Goal: Task Accomplishment & Management: Complete application form

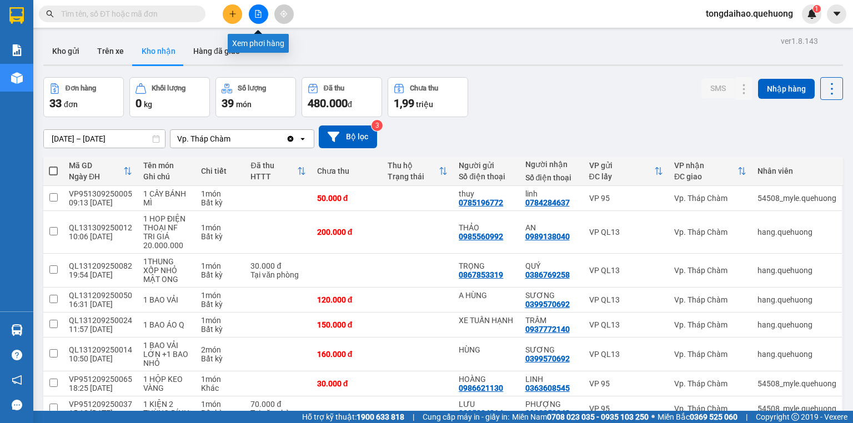
click at [255, 7] on button at bounding box center [258, 13] width 19 height 19
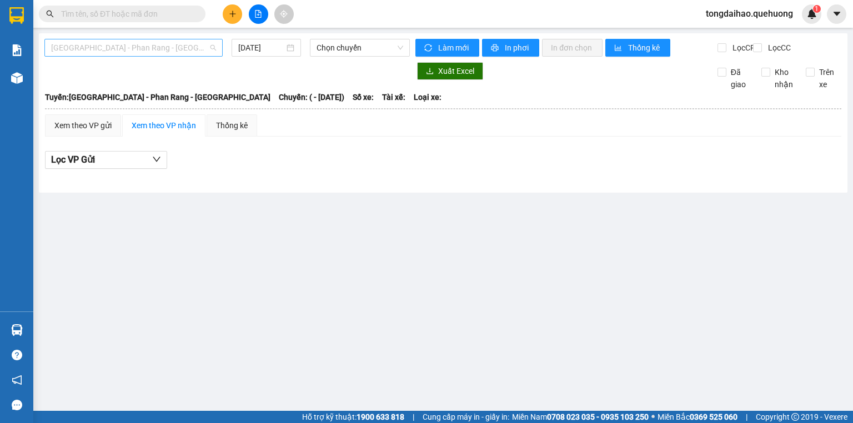
click at [197, 55] on span "[GEOGRAPHIC_DATA] - Phan Rang - [GEOGRAPHIC_DATA]" at bounding box center [133, 47] width 165 height 17
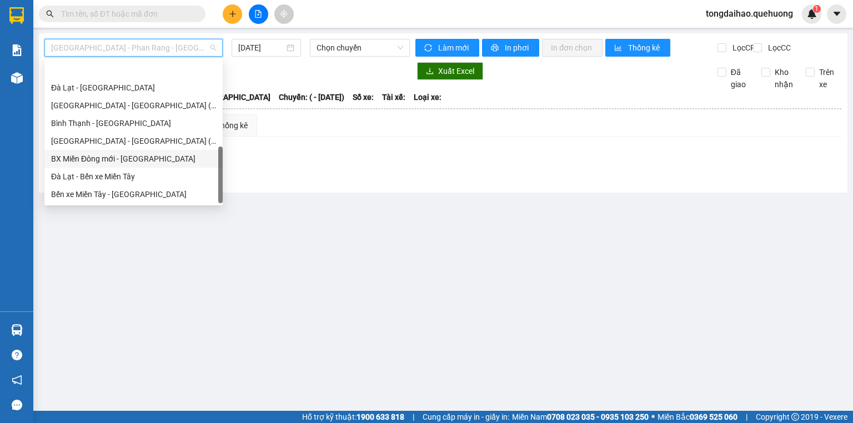
scroll to position [302, 0]
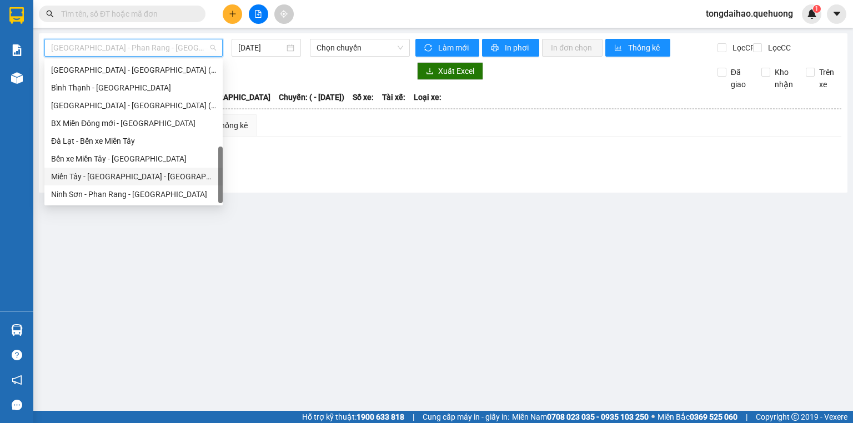
click at [122, 183] on div "Miền Tây - [GEOGRAPHIC_DATA] - [GEOGRAPHIC_DATA]" at bounding box center [133, 177] width 178 height 18
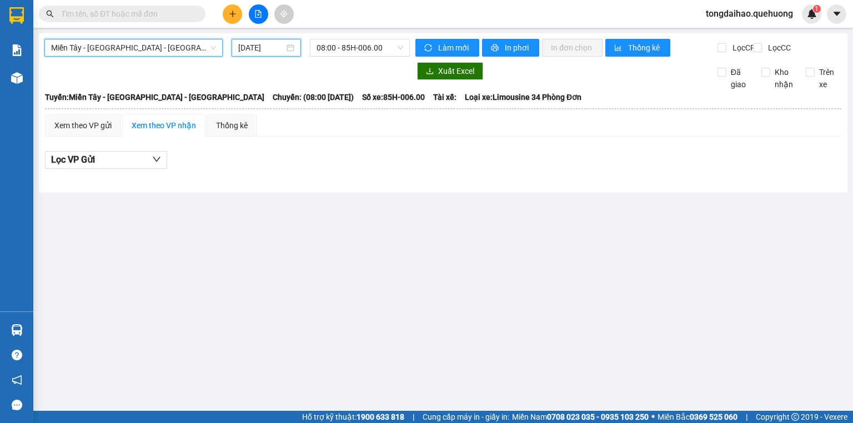
click at [264, 45] on input "[DATE]" at bounding box center [261, 48] width 46 height 12
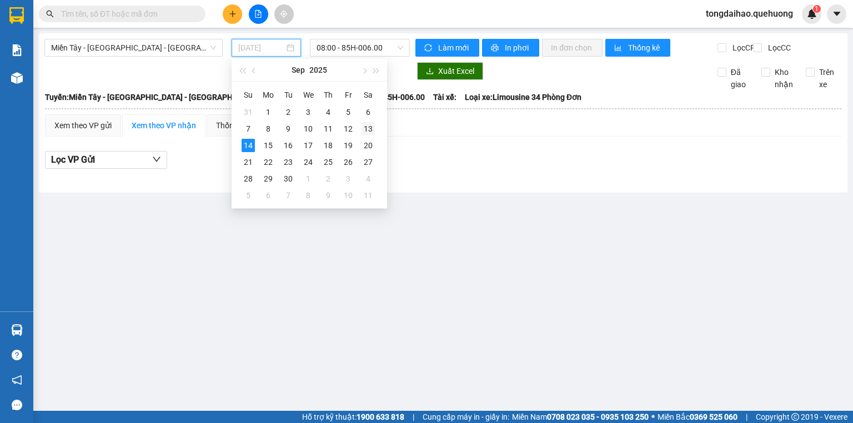
click at [364, 125] on div "13" at bounding box center [367, 128] width 13 height 13
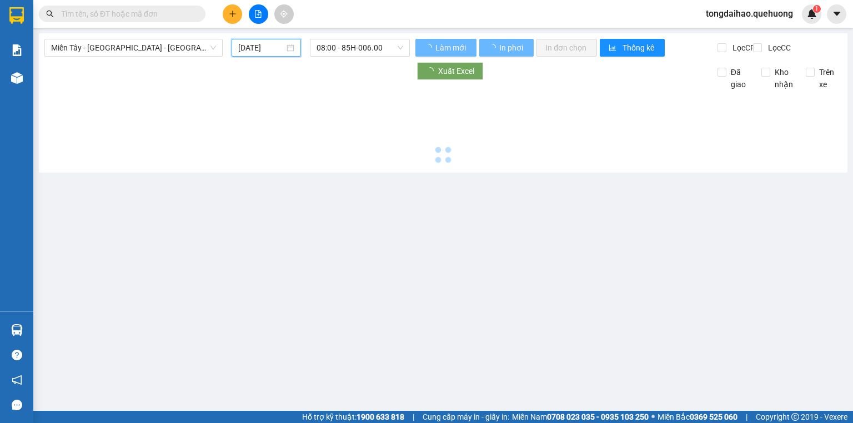
type input "[DATE]"
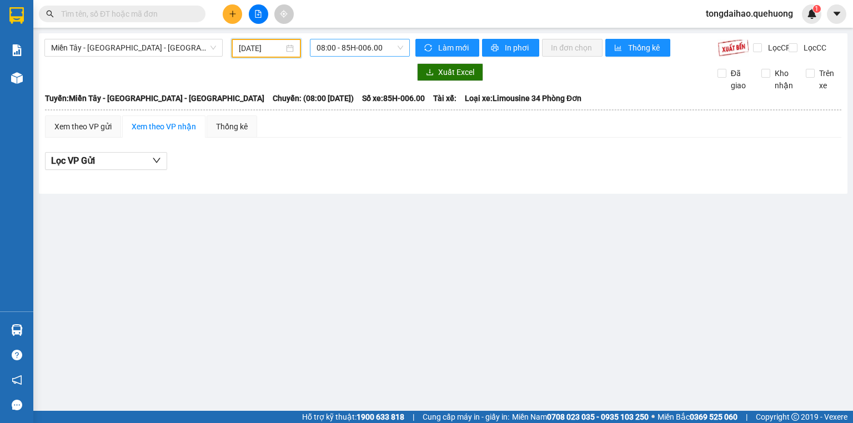
click at [342, 49] on span "08:00 - 85H-006.00" at bounding box center [359, 47] width 87 height 17
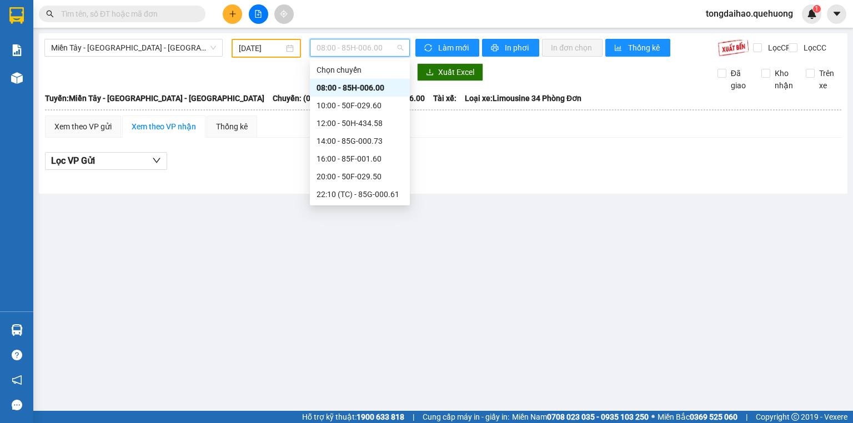
scroll to position [107, 0]
click at [342, 189] on div "23:59 - 85H-006.18" at bounding box center [359, 194] width 87 height 12
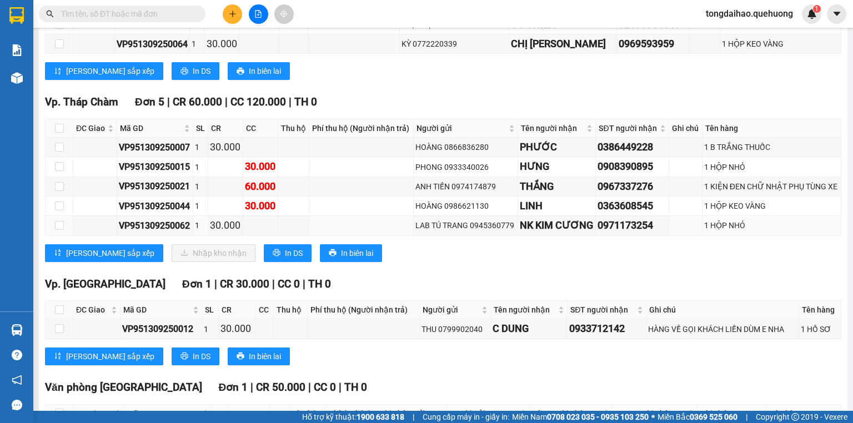
scroll to position [1721, 0]
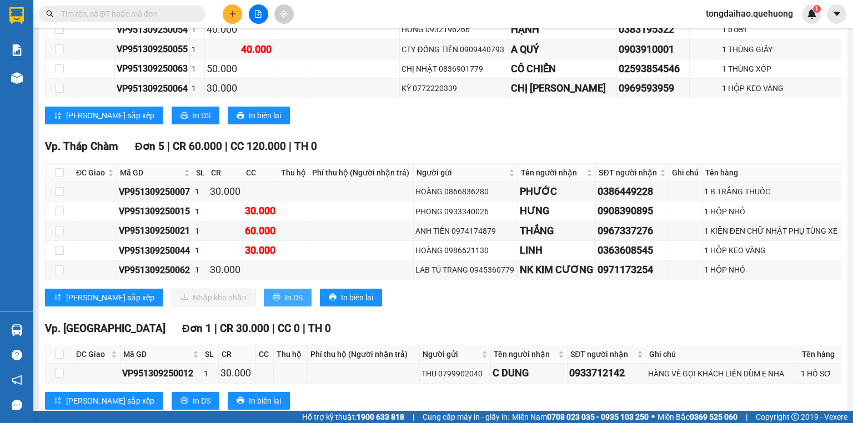
click at [285, 291] on span "In DS" at bounding box center [294, 297] width 18 height 12
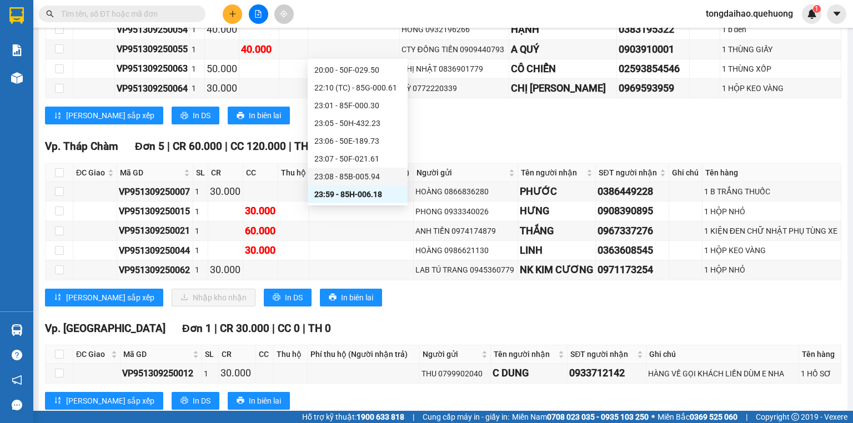
click at [342, 175] on div "23:08 - 85B-005.94" at bounding box center [357, 176] width 87 height 12
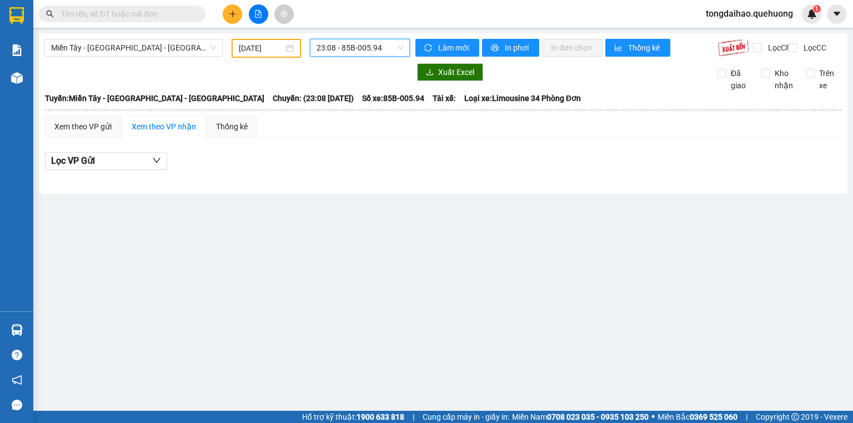
click at [390, 47] on span "23:08 - 85B-005.94" at bounding box center [359, 47] width 87 height 17
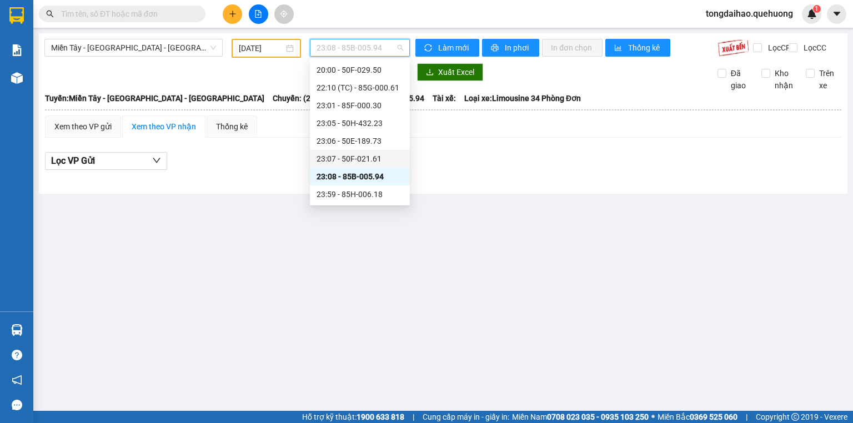
click at [340, 156] on div "23:07 - 50F-021.61" at bounding box center [359, 159] width 87 height 12
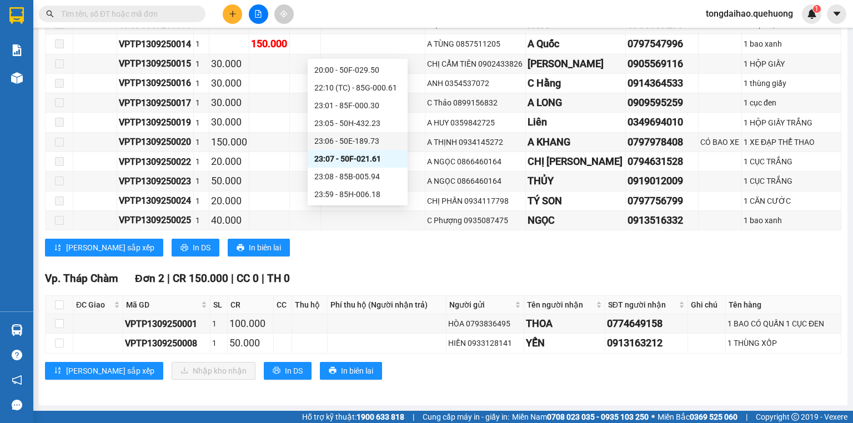
click at [333, 135] on div "23:06 - 50E-189.73" at bounding box center [357, 141] width 87 height 12
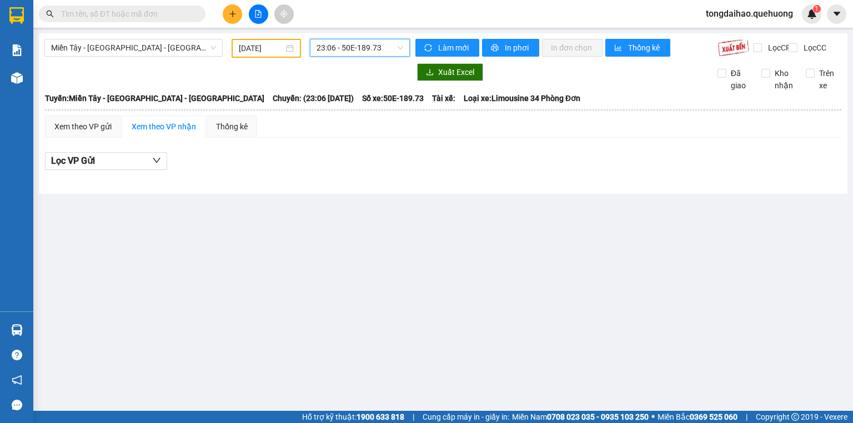
click at [371, 47] on span "23:06 - 50E-189.73" at bounding box center [359, 47] width 87 height 17
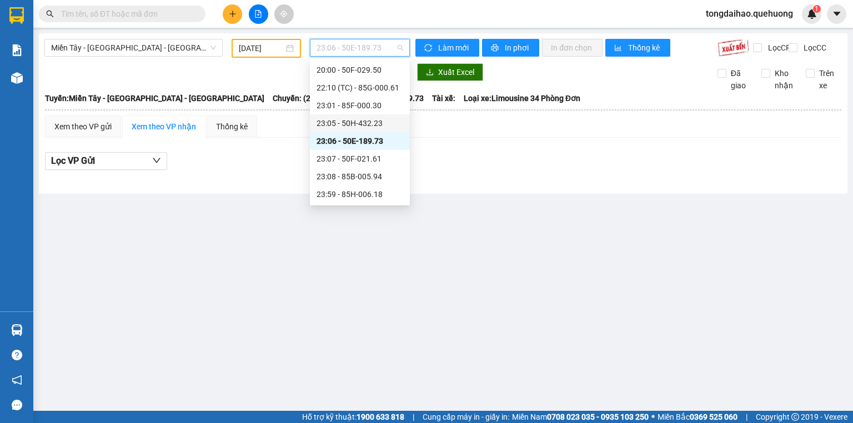
click at [359, 129] on div "23:05 - 50H-432.23" at bounding box center [359, 123] width 87 height 12
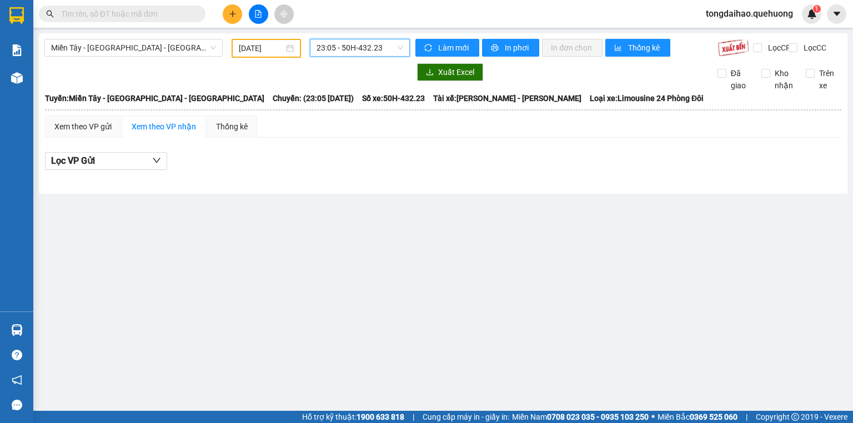
click at [387, 44] on span "23:05 - 50H-432.23" at bounding box center [359, 47] width 87 height 17
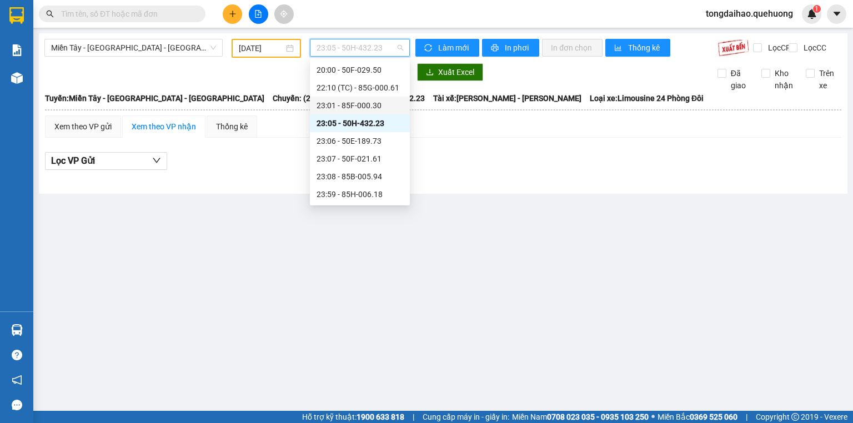
click at [364, 109] on div "23:01 - 85F-000.30" at bounding box center [359, 105] width 87 height 12
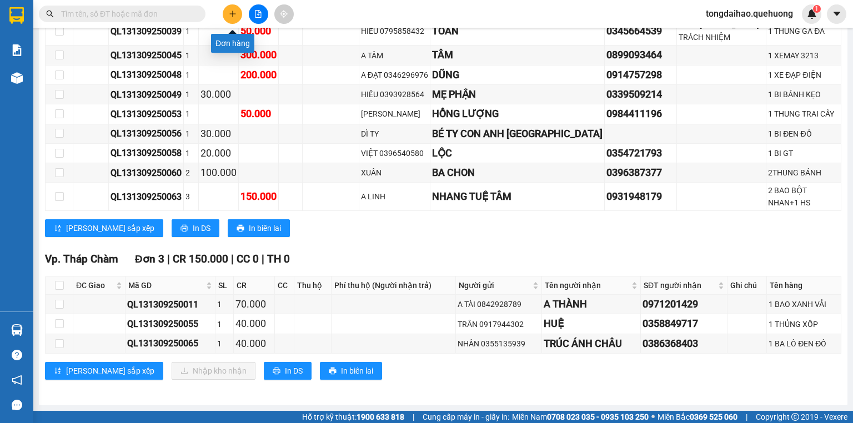
drag, startPoint x: 236, startPoint y: 18, endPoint x: 232, endPoint y: 24, distance: 7.6
click at [235, 19] on button at bounding box center [232, 13] width 19 height 19
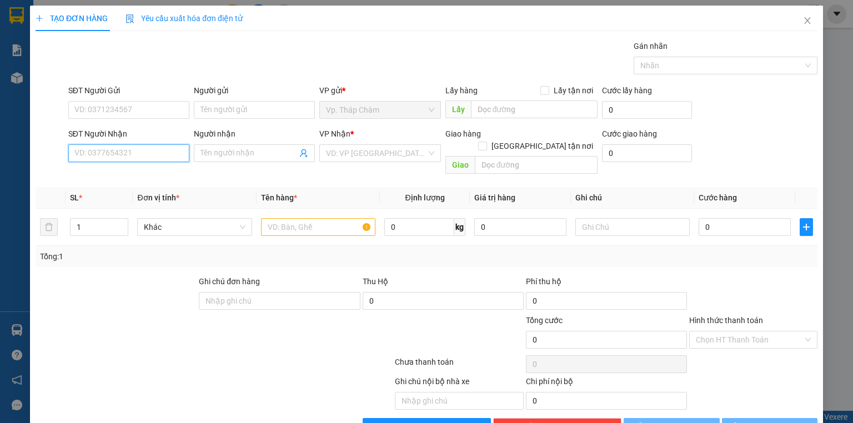
drag, startPoint x: 167, startPoint y: 153, endPoint x: 852, endPoint y: 16, distance: 699.1
click at [228, 133] on div "SĐT Người Nhận VD: 0377654321 Người nhận Tên người nhận VP Nhận * VD: VP [GEOGR…" at bounding box center [443, 153] width 754 height 51
type input "0392823314"
click at [118, 180] on div "0392823314 - THỦY" at bounding box center [127, 175] width 107 height 12
type input "THỦY"
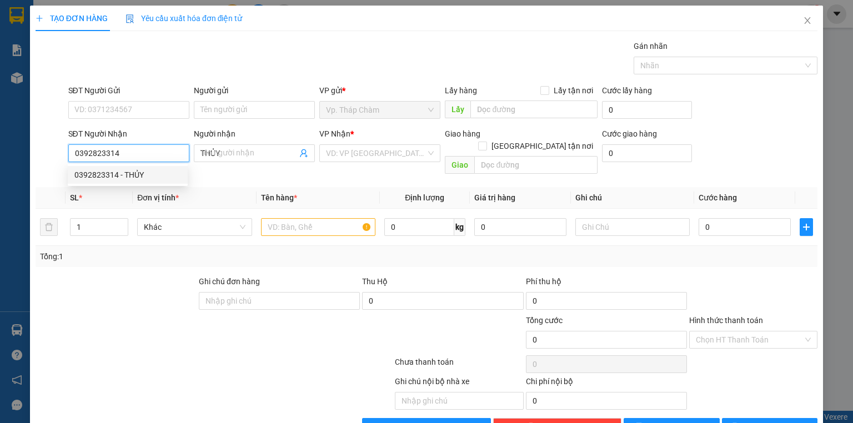
type input "70.000"
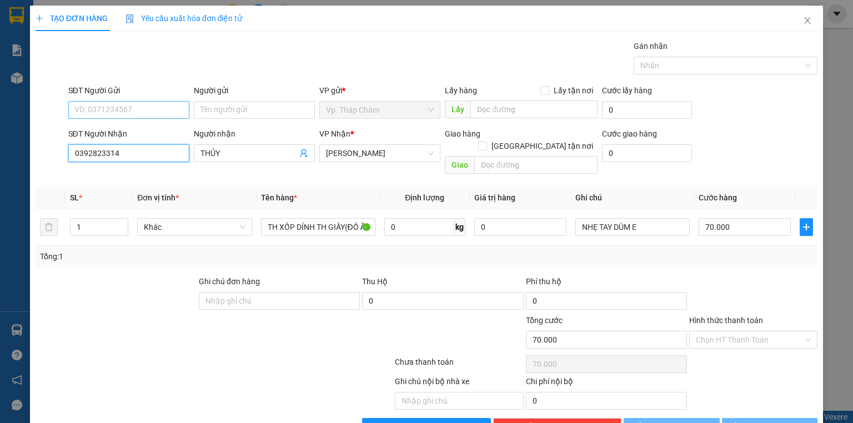
type input "0392823314"
click at [147, 113] on input "SĐT Người Gửi" at bounding box center [128, 110] width 121 height 18
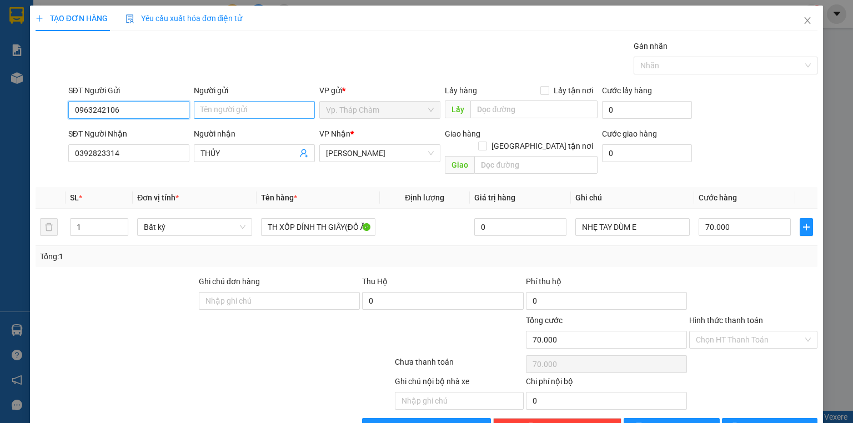
type input "0963242106"
click at [239, 110] on input "Người gửi" at bounding box center [254, 110] width 121 height 18
type input "c"
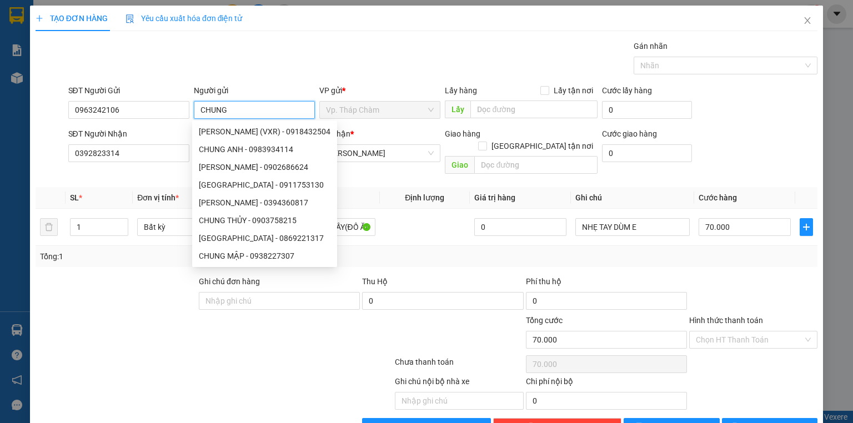
type input "CHUNG"
click at [337, 41] on div "Gói vận chuyển * Tiêu chuẩn Gán nhãn Nhãn" at bounding box center [443, 59] width 754 height 39
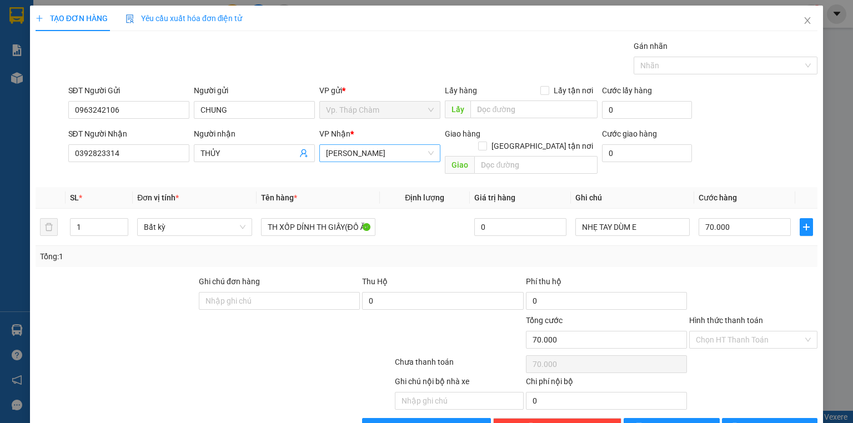
click at [404, 154] on span "[PERSON_NAME]" at bounding box center [380, 153] width 108 height 17
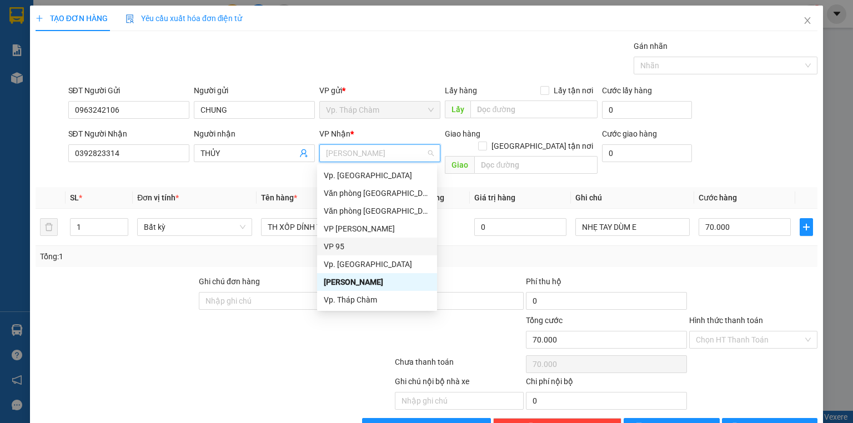
click at [360, 246] on div "VP 95" at bounding box center [377, 246] width 107 height 12
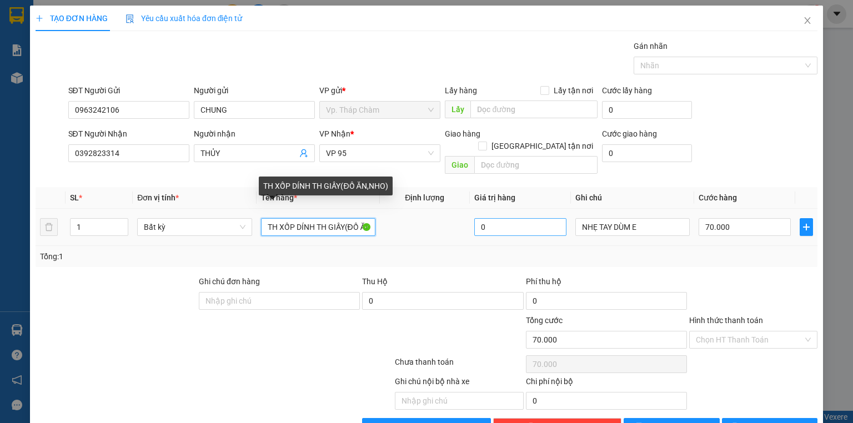
drag, startPoint x: 343, startPoint y: 213, endPoint x: 484, endPoint y: 216, distance: 141.0
click at [484, 216] on tr "1 Bất kỳ TH XỐP DÍNH TH GIẤY(ĐỒ ĂN,NHO) 0 NHẸ TAY DÙM E 70.000" at bounding box center [427, 227] width 782 height 37
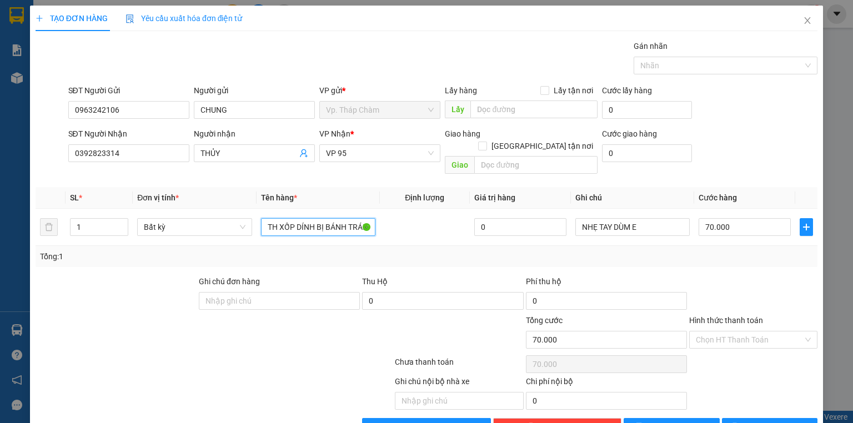
type input "TH XỐP DÍNH BỊ BÁNH TRÁNG"
click at [757, 421] on span "[PERSON_NAME] và In" at bounding box center [782, 427] width 78 height 12
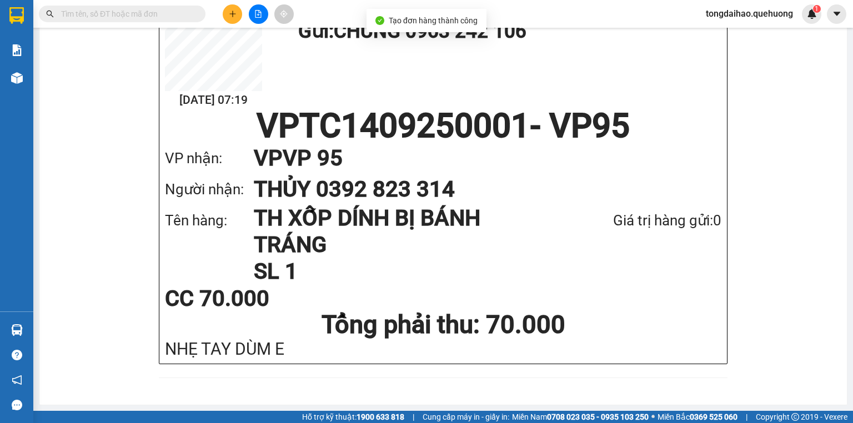
click at [229, 16] on icon "plus" at bounding box center [233, 14] width 8 height 8
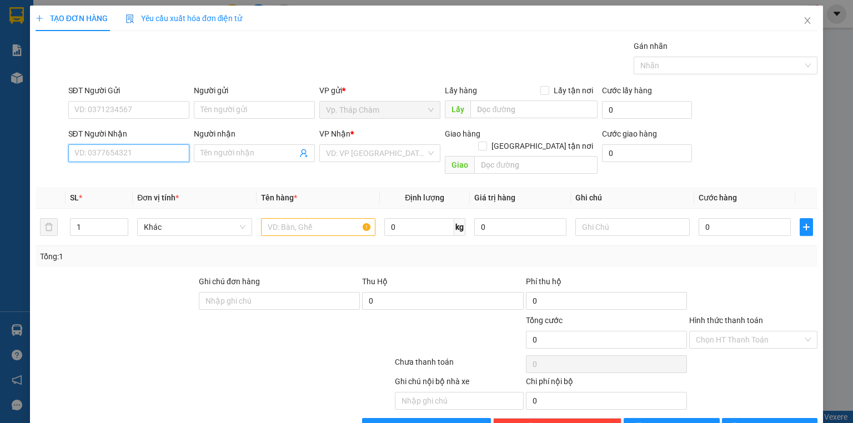
click at [162, 152] on input "SĐT Người Nhận" at bounding box center [128, 153] width 121 height 18
click at [122, 172] on div "0396280924 - THI" at bounding box center [127, 175] width 107 height 12
type input "0396280924"
type input "THI"
type input "30.000"
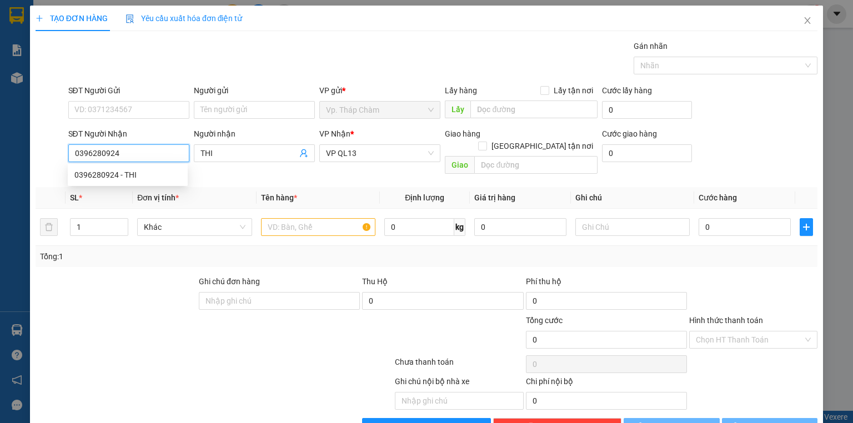
type input "30.000"
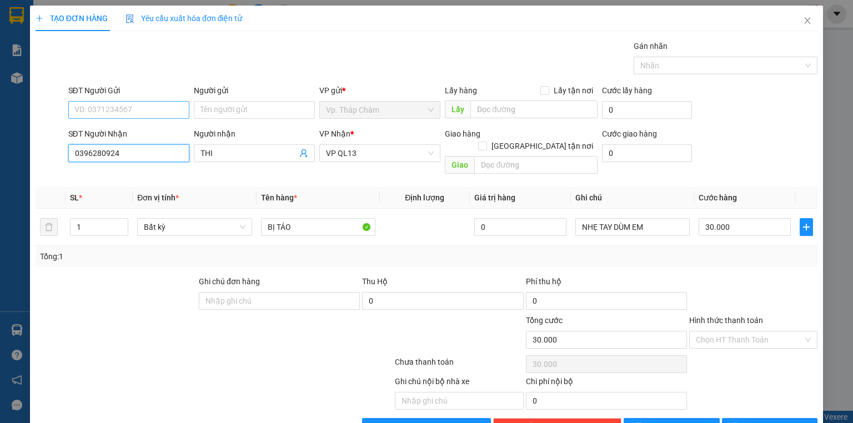
type input "0396280924"
click at [125, 113] on input "SĐT Người Gửi" at bounding box center [128, 110] width 121 height 18
click at [123, 130] on div "0355731316 - THỦY" at bounding box center [127, 131] width 107 height 12
type input "0355731316"
type input "THỦY"
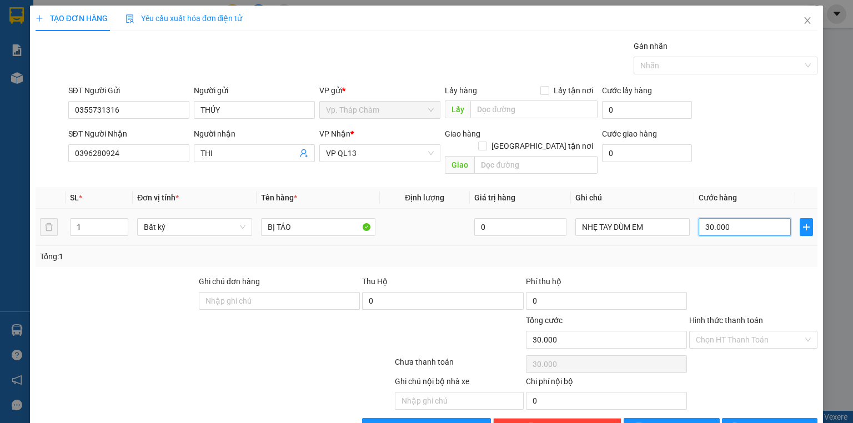
click at [735, 218] on input "30.000" at bounding box center [744, 227] width 92 height 18
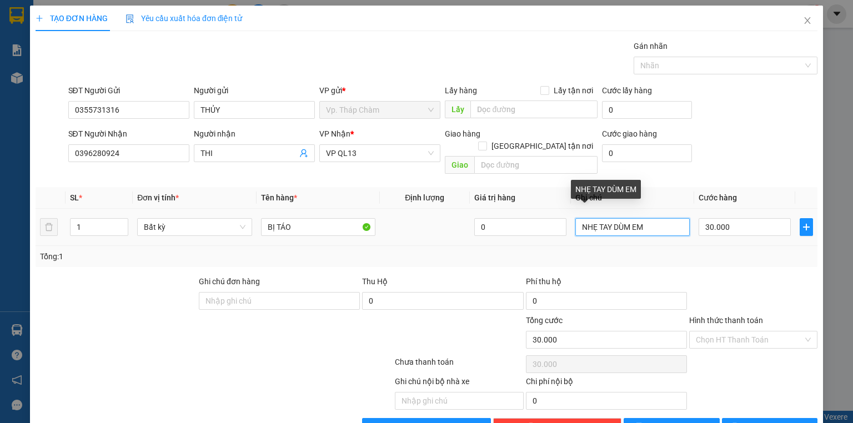
click at [576, 218] on input "NHẸ TAY DÙM EM" at bounding box center [632, 227] width 114 height 18
type input "10 KG NHẸ TAY DÙM EM"
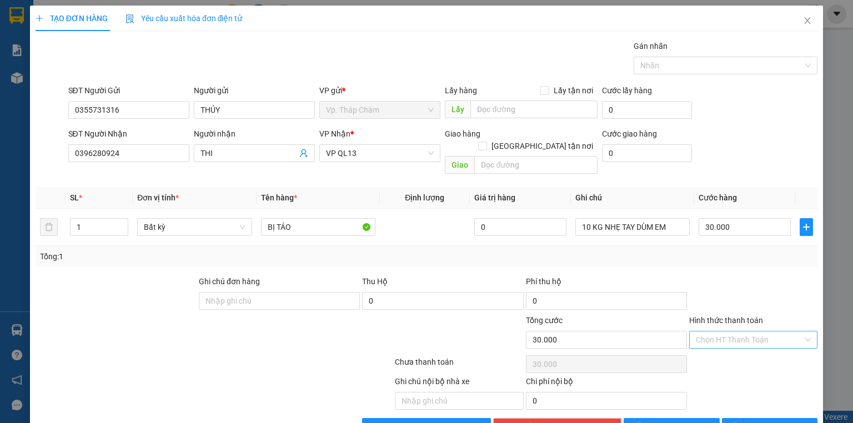
click at [713, 331] on input "Hình thức thanh toán" at bounding box center [749, 339] width 107 height 17
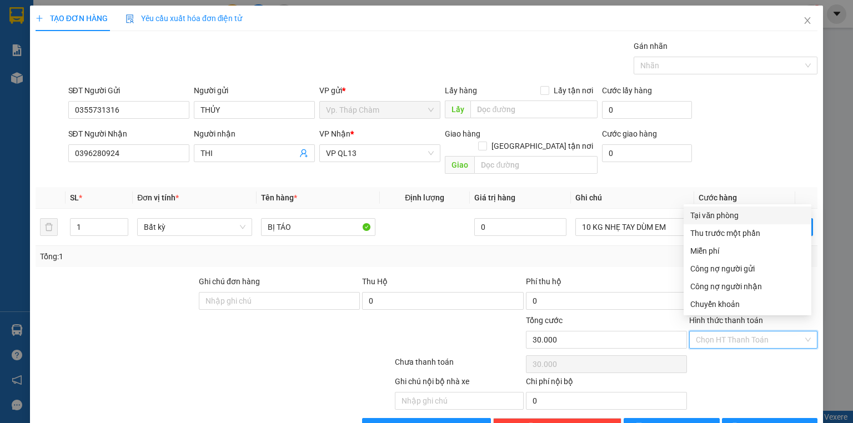
click at [706, 221] on div "Tại văn phòng" at bounding box center [747, 215] width 128 height 18
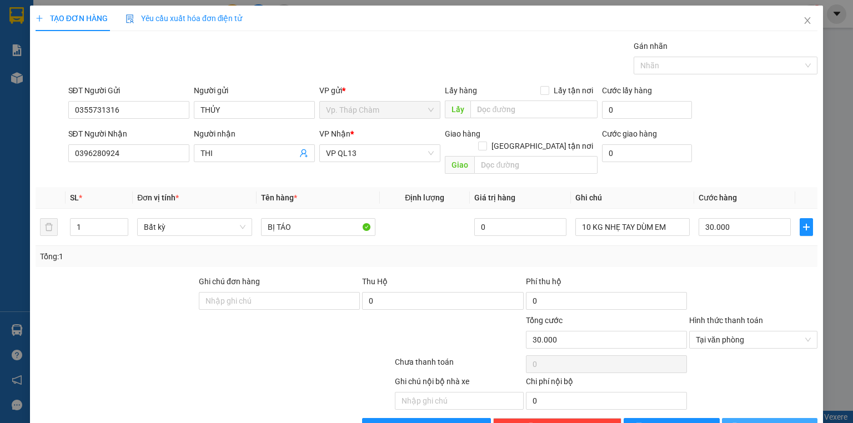
click at [773, 421] on span "[PERSON_NAME] và In" at bounding box center [782, 427] width 78 height 12
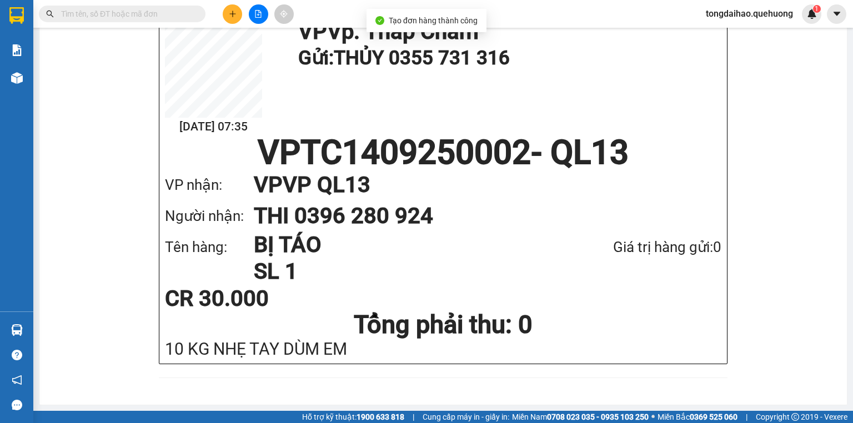
drag, startPoint x: 138, startPoint y: 17, endPoint x: 127, endPoint y: 9, distance: 13.7
click at [137, 12] on input "text" at bounding box center [126, 14] width 131 height 12
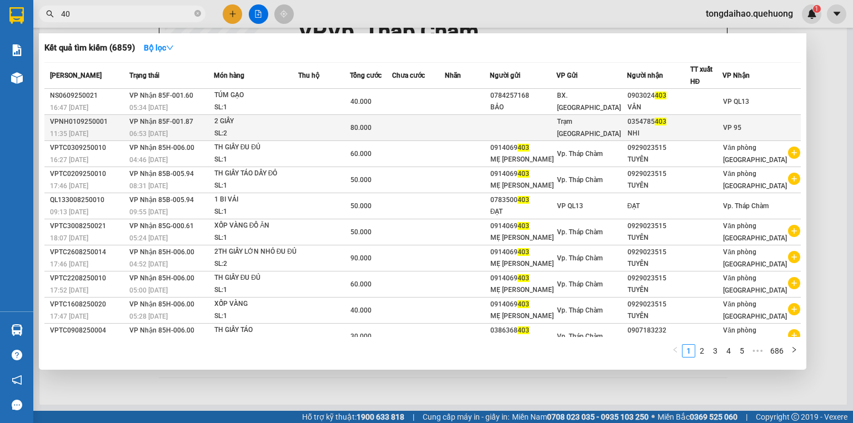
type input "4"
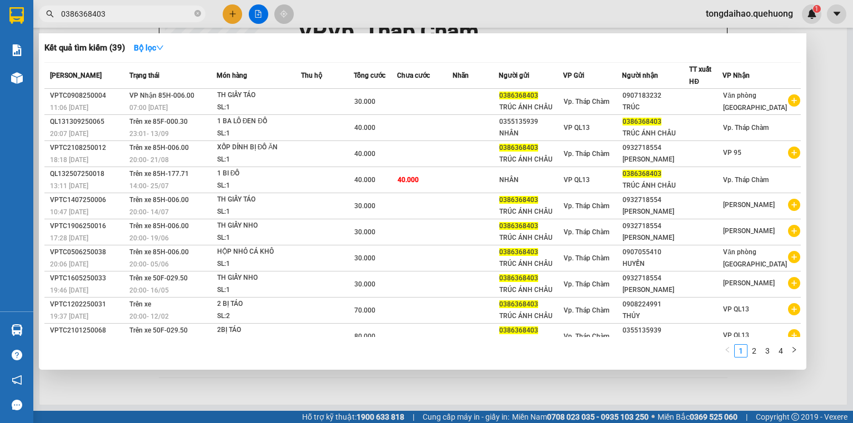
type input "0386368403"
click at [818, 82] on div at bounding box center [426, 211] width 853 height 423
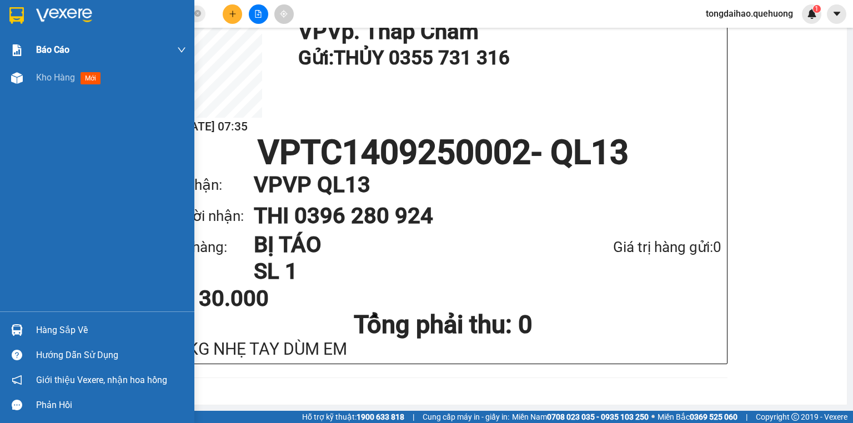
drag, startPoint x: 37, startPoint y: 74, endPoint x: 36, endPoint y: 42, distance: 32.8
click at [36, 73] on span "Kho hàng" at bounding box center [55, 77] width 39 height 11
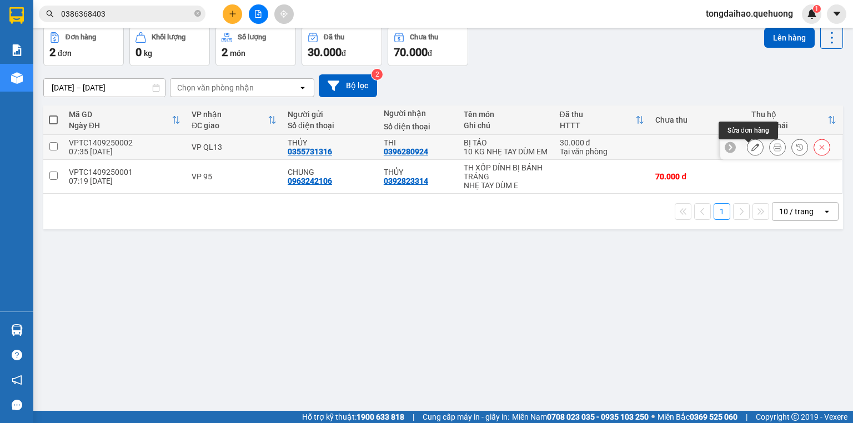
click at [751, 151] on icon at bounding box center [755, 147] width 8 height 8
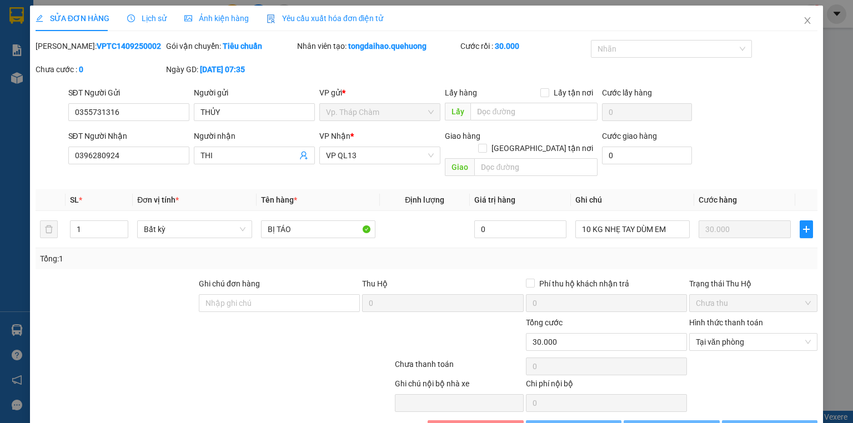
type input "0355731316"
type input "0396280924"
type input "30.000"
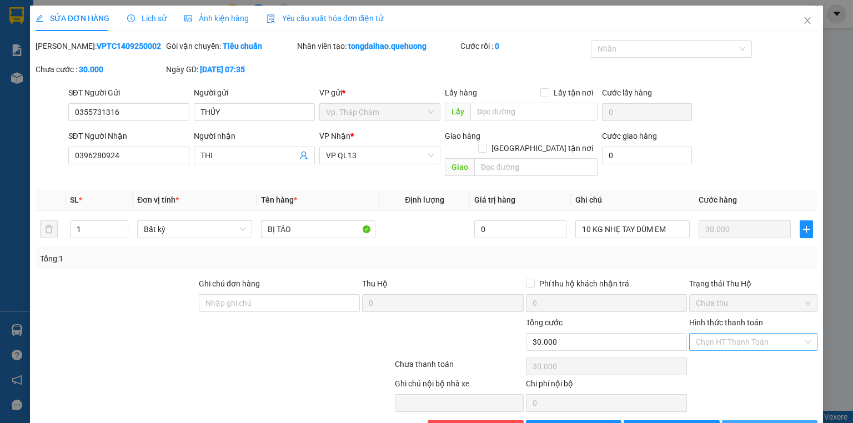
click at [767, 422] on span "[PERSON_NAME] và In" at bounding box center [782, 429] width 78 height 12
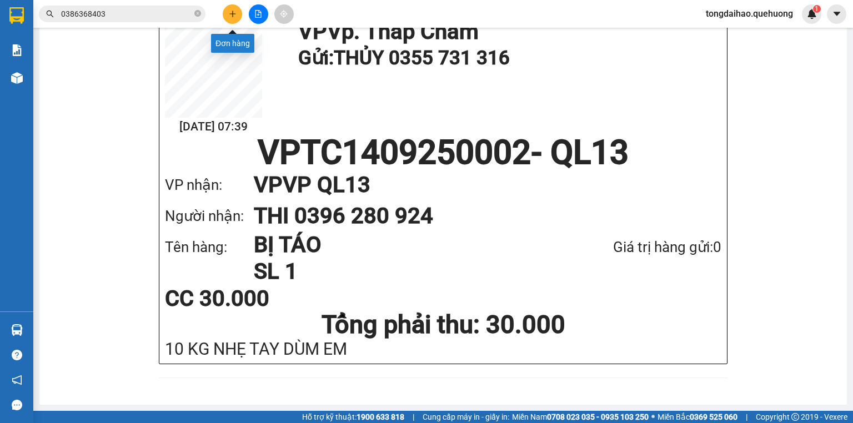
click at [240, 16] on button at bounding box center [232, 13] width 19 height 19
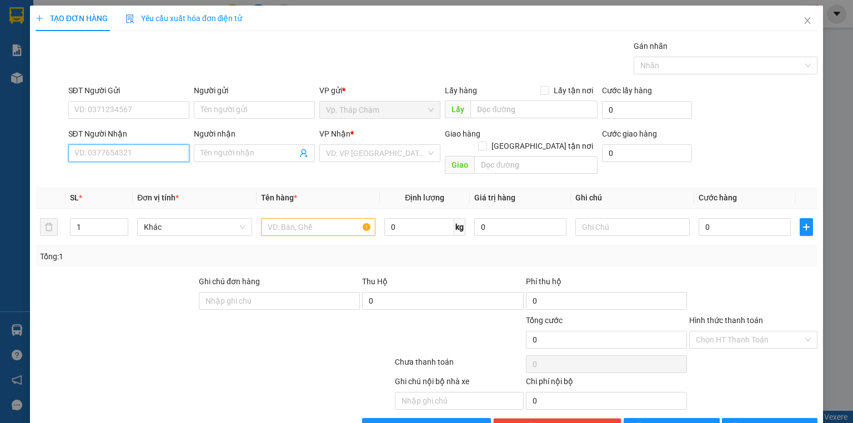
click at [124, 152] on input "SĐT Người Nhận" at bounding box center [128, 153] width 121 height 18
click at [129, 168] on div "0977828994 - HẬU" at bounding box center [128, 175] width 120 height 18
type input "0977828994"
type input "HẬU"
type input "40.000"
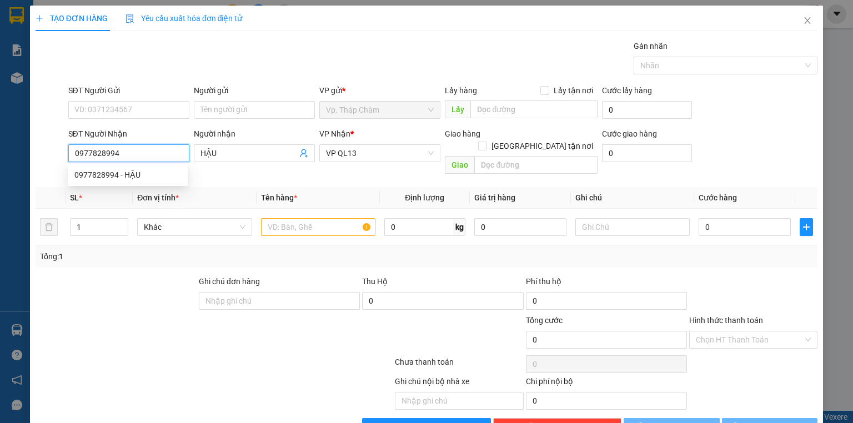
type input "40.000"
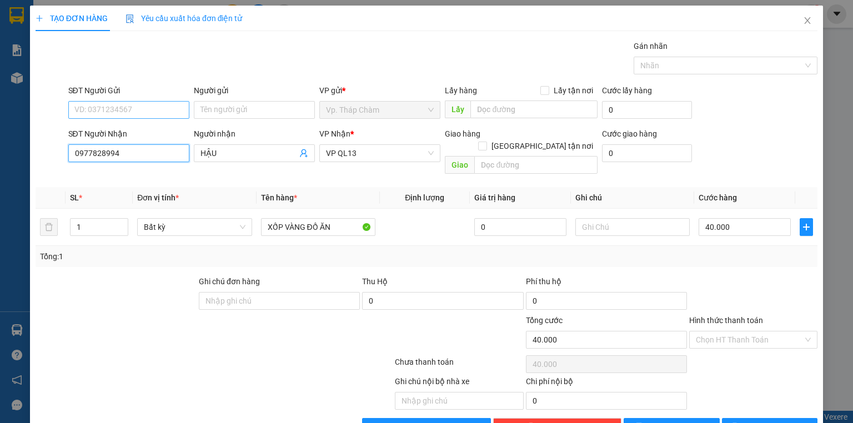
type input "0977828994"
click at [161, 111] on input "SĐT Người Gửi" at bounding box center [128, 110] width 121 height 18
click at [156, 104] on input "SĐT Người Gửi" at bounding box center [128, 110] width 121 height 18
type input "0973668560"
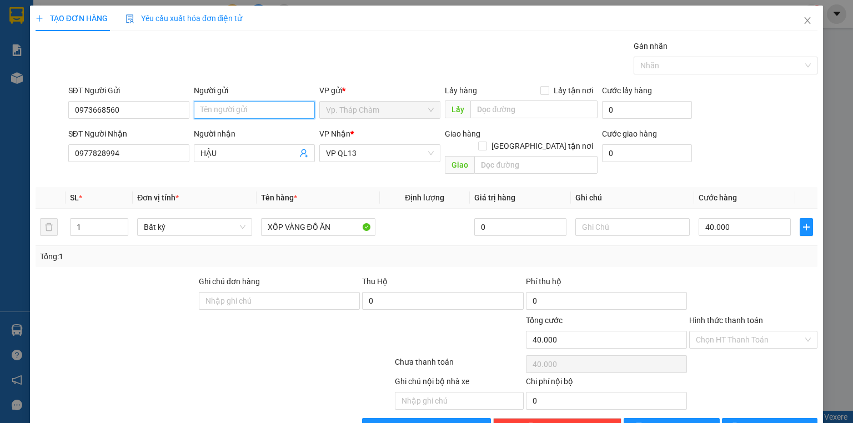
click at [239, 105] on input "Người gửi" at bounding box center [254, 110] width 121 height 18
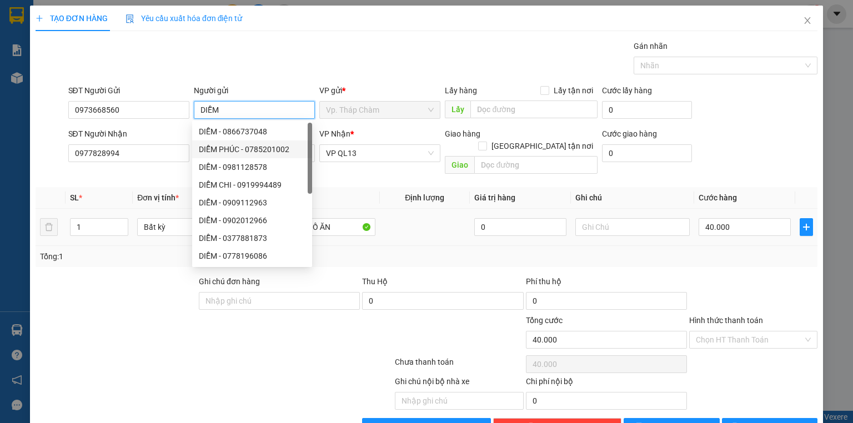
type input "DIỄM"
click at [392, 209] on td at bounding box center [425, 227] width 90 height 37
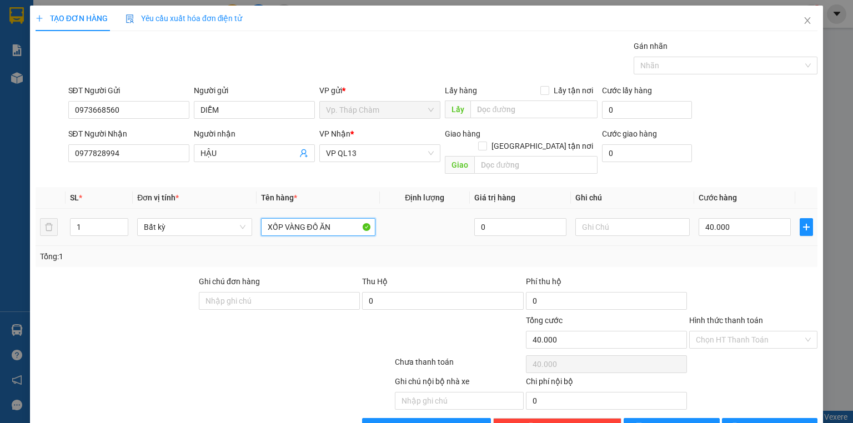
drag, startPoint x: 333, startPoint y: 214, endPoint x: 178, endPoint y: 202, distance: 155.9
click at [178, 209] on tr "1 Bất kỳ XỐP VÀNG ĐỒ ĂN 0 40.000" at bounding box center [427, 227] width 782 height 37
type input "XỐP VÀNG +TH GIẤY"
click at [741, 218] on input "40.000" at bounding box center [744, 227] width 92 height 18
type input "7"
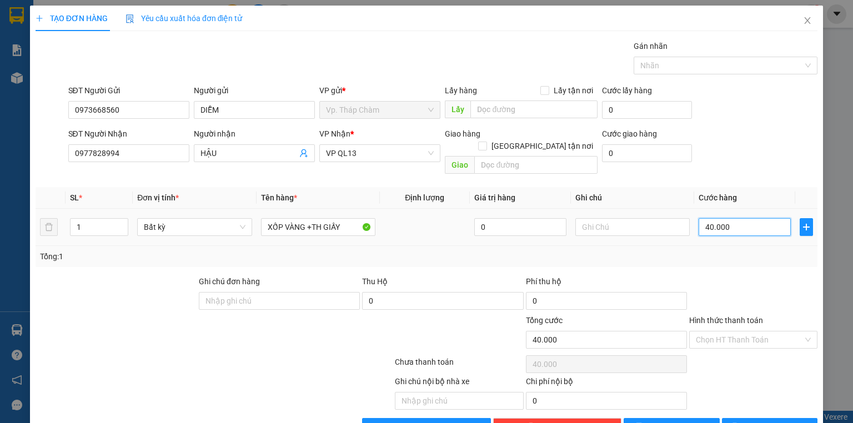
type input "7"
type input "70"
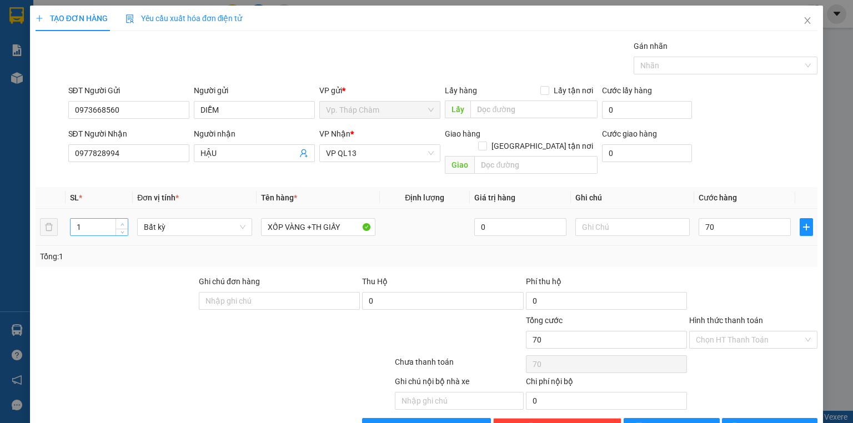
type input "70.000"
click at [123, 223] on icon "up" at bounding box center [122, 225] width 4 height 4
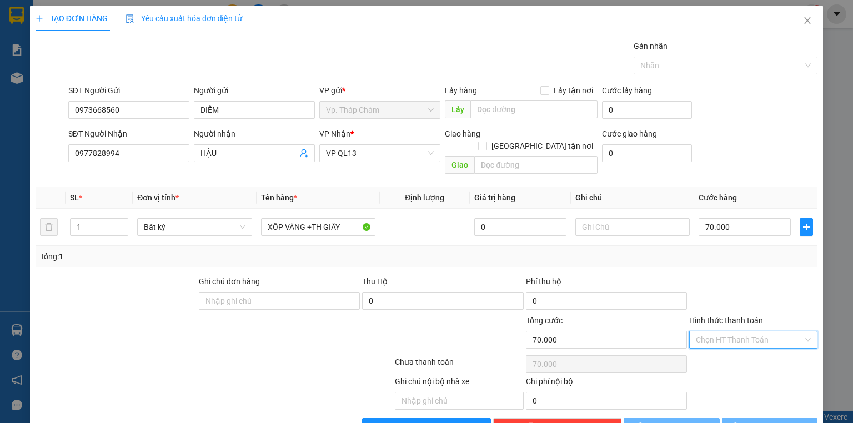
click at [750, 331] on input "Hình thức thanh toán" at bounding box center [749, 339] width 107 height 17
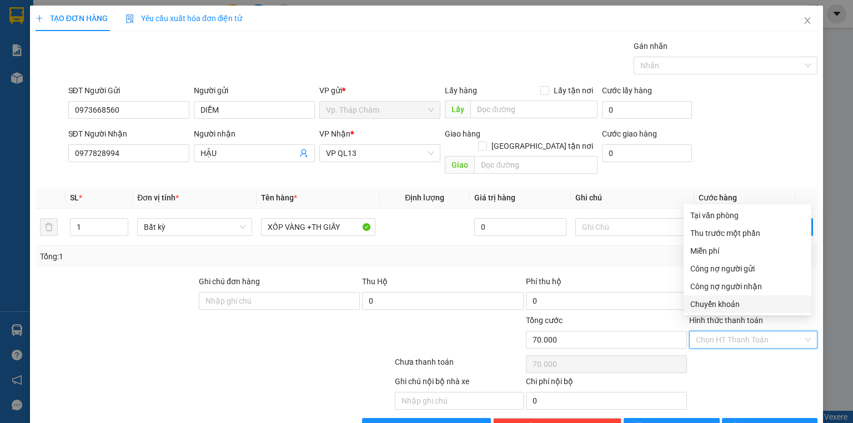
type input "0"
click at [756, 168] on div "Transit Pickup Surcharge Ids Transit Deliver Surcharge Ids Transit Deliver Surc…" at bounding box center [427, 238] width 782 height 396
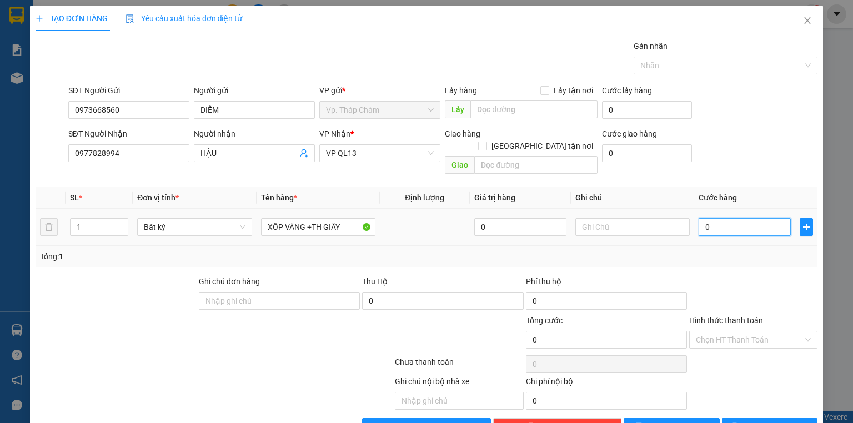
click at [733, 219] on input "0" at bounding box center [744, 227] width 92 height 18
type input "4"
type input "0"
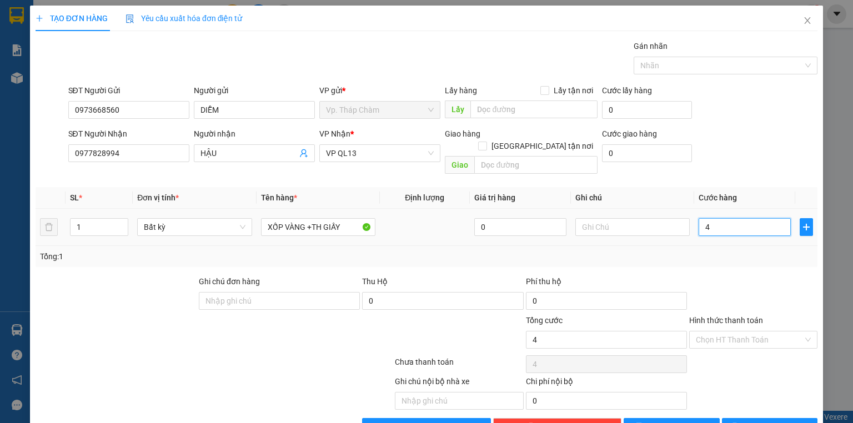
type input "0"
type input "7"
type input "07"
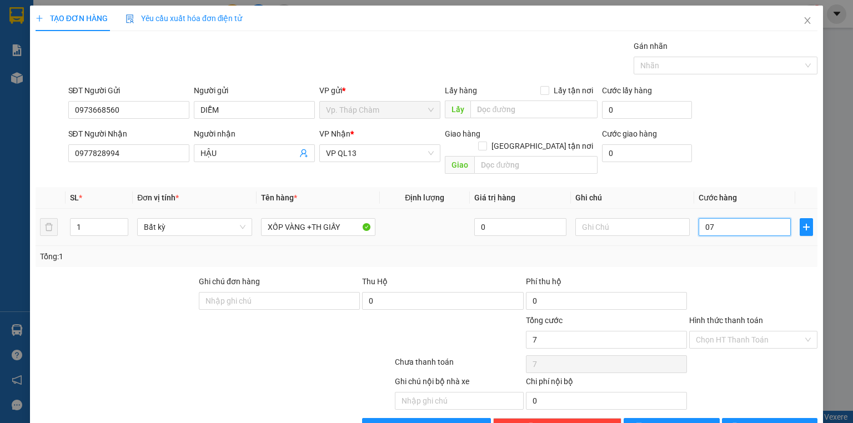
type input "70"
type input "070"
click at [724, 331] on input "Hình thức thanh toán" at bounding box center [749, 339] width 107 height 17
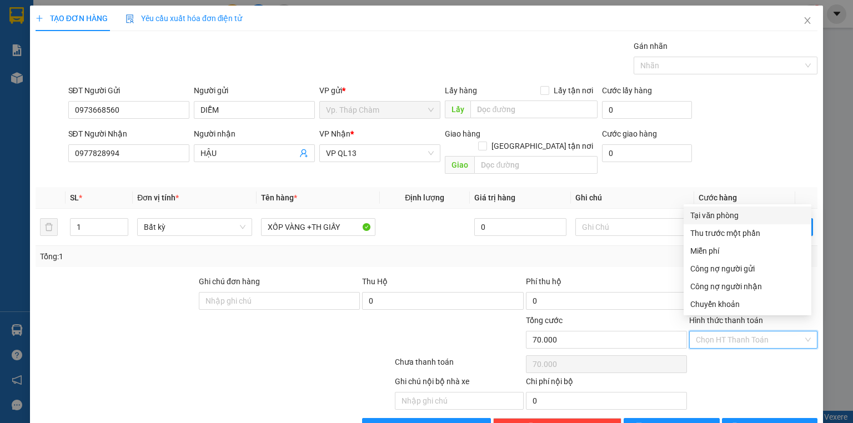
click at [724, 220] on div "Tại văn phòng" at bounding box center [747, 215] width 114 height 12
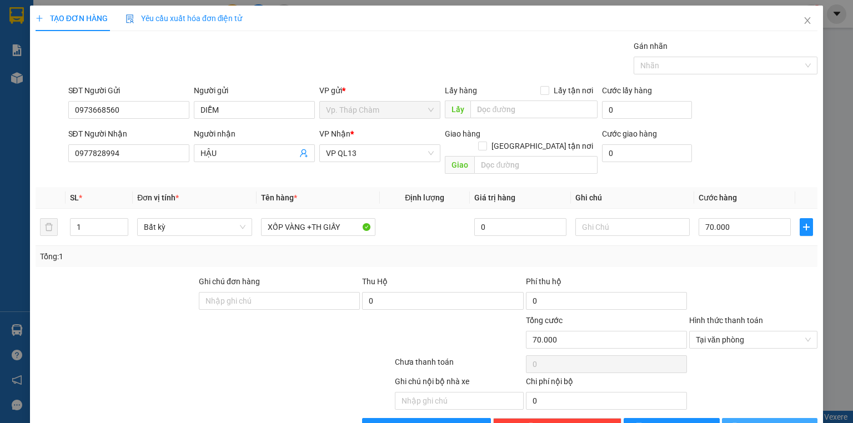
click at [762, 421] on span "[PERSON_NAME] và In" at bounding box center [782, 427] width 78 height 12
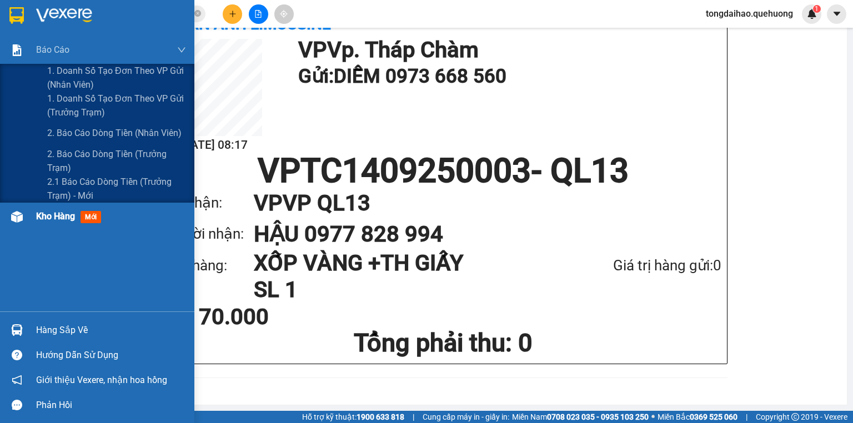
drag, startPoint x: 58, startPoint y: 106, endPoint x: 35, endPoint y: 204, distance: 100.9
click at [35, 209] on div "Báo cáo 1. Doanh số tạo đơn theo VP gửi (nhân viên) 1. Doanh số tạo đơn theo VP…" at bounding box center [97, 173] width 194 height 275
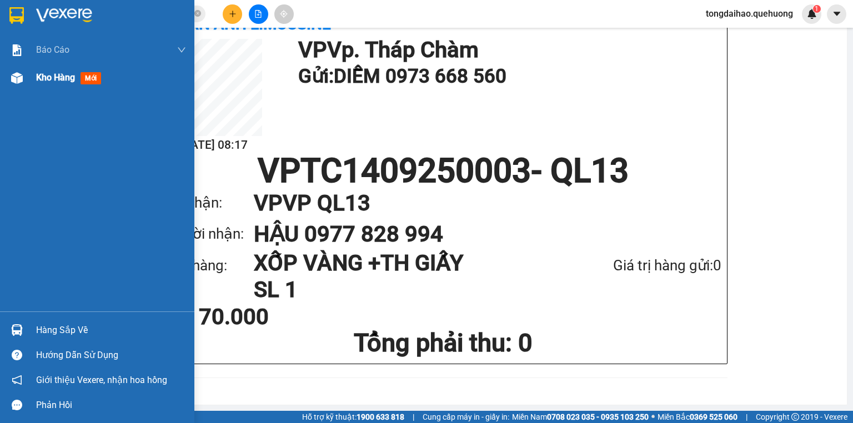
click at [69, 86] on div "Kho hàng mới" at bounding box center [111, 78] width 150 height 28
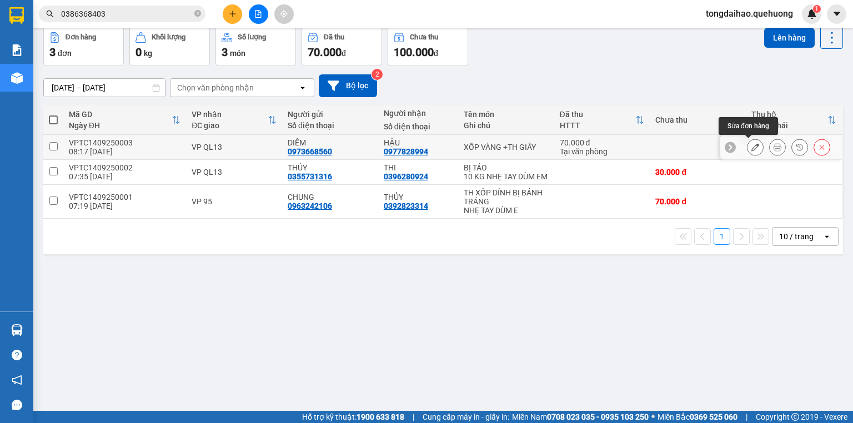
click at [752, 151] on icon at bounding box center [755, 147] width 8 height 8
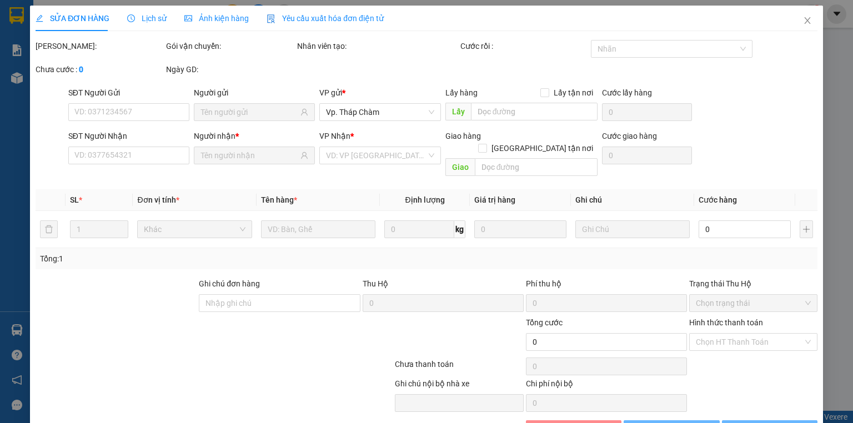
type input "0973668560"
type input "0977828994"
type input "70.000"
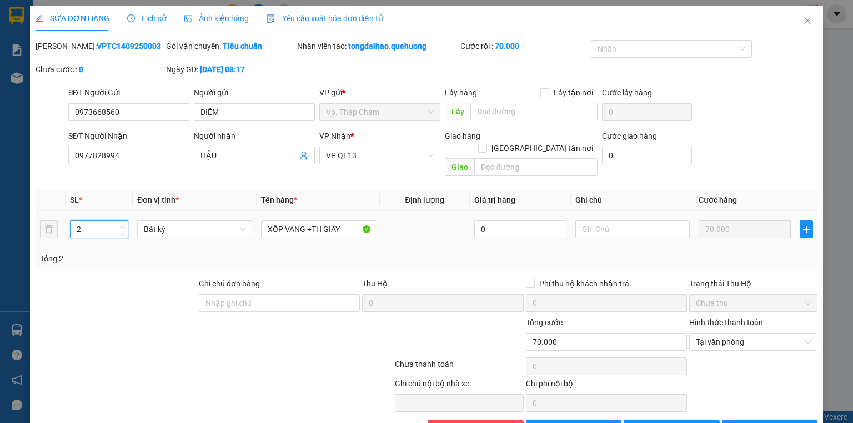
click at [125, 221] on span "Increase Value" at bounding box center [121, 226] width 12 height 10
click at [738, 422] on icon "printer" at bounding box center [735, 429] width 8 height 8
